Goal: Transaction & Acquisition: Purchase product/service

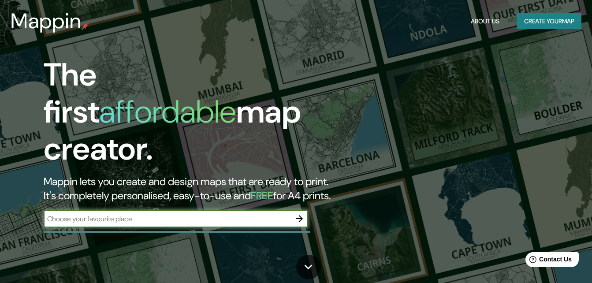
click at [222, 214] on input "text" at bounding box center [167, 219] width 247 height 10
click at [171, 214] on input "text" at bounding box center [167, 219] width 247 height 10
paste input "1 [GEOGRAPHIC_DATA] ([GEOGRAPHIC_DATA]) 2 [GEOGRAPHIC_DATA] ([GEOGRAPHIC_DATA])…"
type input "1 [GEOGRAPHIC_DATA] ([GEOGRAPHIC_DATA]) 2 [GEOGRAPHIC_DATA] ([GEOGRAPHIC_DATA])…"
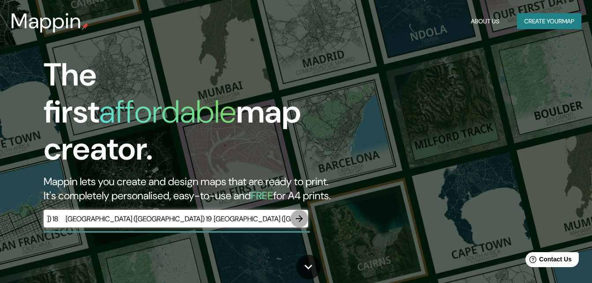
scroll to position [0, 0]
click at [301, 215] on icon "button" at bounding box center [299, 218] width 7 height 7
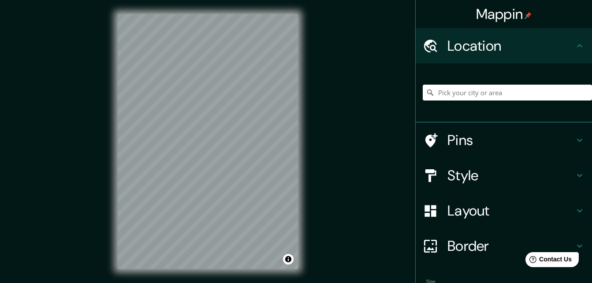
drag, startPoint x: 245, startPoint y: 197, endPoint x: 363, endPoint y: 206, distance: 118.6
click at [363, 206] on div "Mappin Location Pins Style Layout Border Choose a border. Hint : you can make l…" at bounding box center [296, 148] width 592 height 297
click at [495, 167] on h4 "Style" at bounding box center [511, 176] width 127 height 18
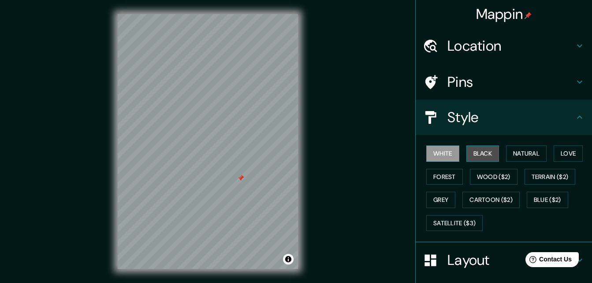
click at [475, 154] on button "Black" at bounding box center [483, 154] width 33 height 16
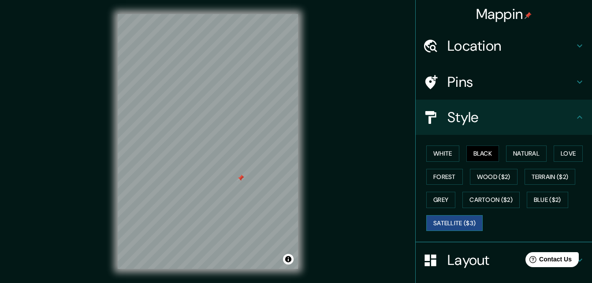
click at [453, 220] on button "Satellite ($3)" at bounding box center [454, 223] width 56 height 16
click at [547, 195] on button "Blue ($2)" at bounding box center [547, 200] width 41 height 16
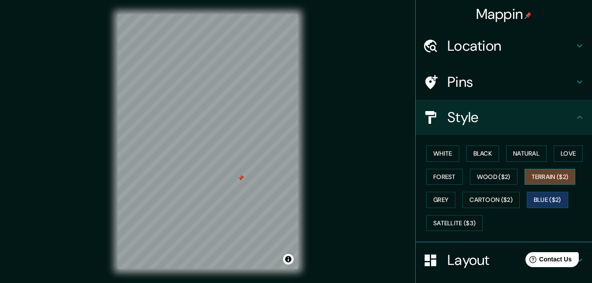
click at [536, 172] on button "Terrain ($2)" at bounding box center [550, 177] width 51 height 16
click at [486, 173] on button "Wood ($2)" at bounding box center [494, 177] width 48 height 16
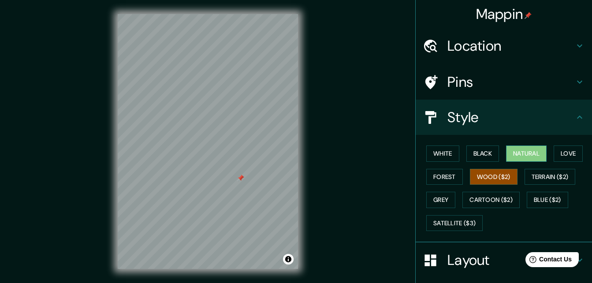
click at [526, 159] on button "Natural" at bounding box center [526, 154] width 41 height 16
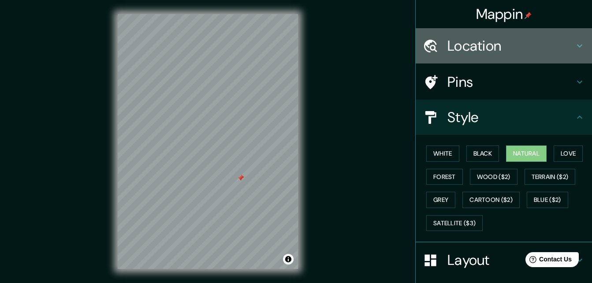
click at [529, 41] on h4 "Location" at bounding box center [511, 46] width 127 height 18
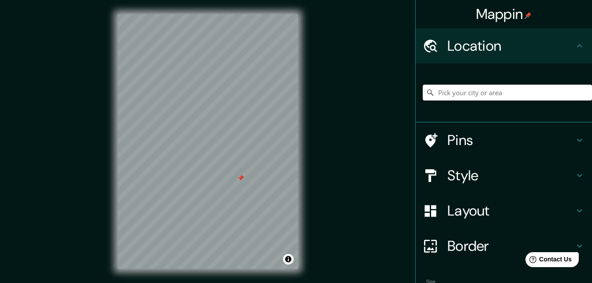
click at [484, 92] on input "Pick your city or area" at bounding box center [507, 93] width 169 height 16
paste input "1 [GEOGRAPHIC_DATA] ([GEOGRAPHIC_DATA]) 2 [GEOGRAPHIC_DATA] ([GEOGRAPHIC_DATA])…"
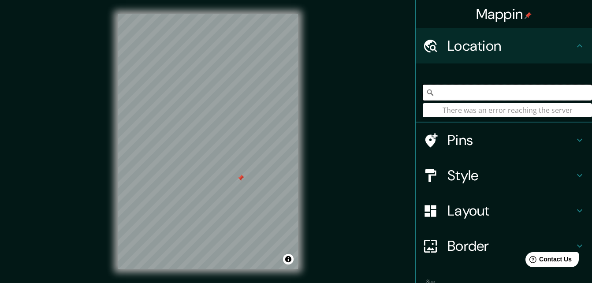
type input "1 [GEOGRAPHIC_DATA] ([GEOGRAPHIC_DATA]) 2 [GEOGRAPHIC_DATA] ([GEOGRAPHIC_DATA])…"
